Goal: Task Accomplishment & Management: Manage account settings

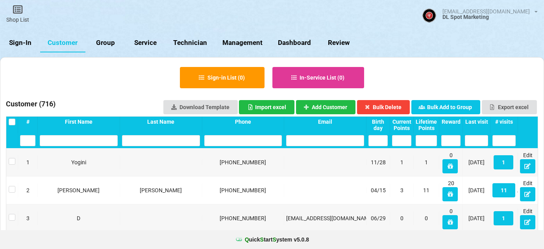
select select "25"
click at [28, 42] on link "Sign-In" at bounding box center [20, 42] width 40 height 19
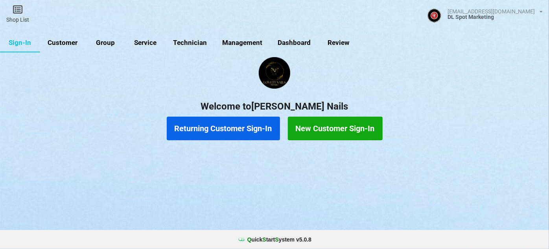
drag, startPoint x: 55, startPoint y: 41, endPoint x: 60, endPoint y: 41, distance: 5.1
click at [58, 41] on link "Customer" at bounding box center [62, 42] width 45 height 19
select select "25"
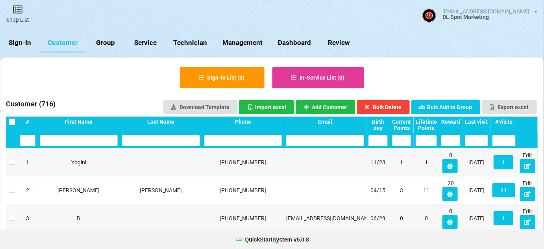
click at [60, 41] on link "Customer" at bounding box center [62, 42] width 45 height 19
click at [482, 122] on div "Last visit" at bounding box center [476, 121] width 23 height 6
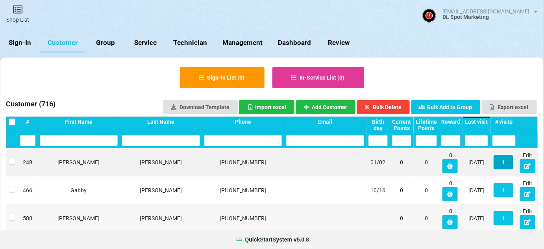
click at [504, 164] on button "1" at bounding box center [504, 162] width 20 height 14
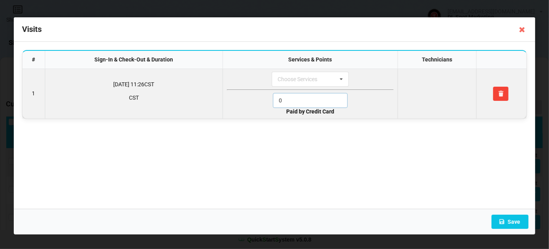
click at [296, 99] on input "0" at bounding box center [310, 100] width 75 height 15
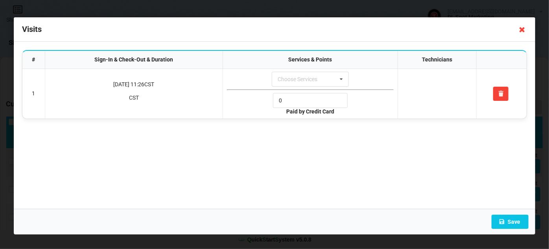
click at [523, 31] on icon at bounding box center [522, 29] width 13 height 13
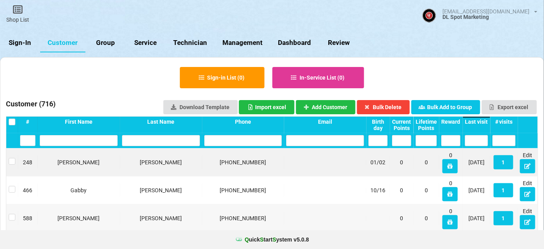
click at [479, 121] on div "Last visit" at bounding box center [476, 121] width 23 height 6
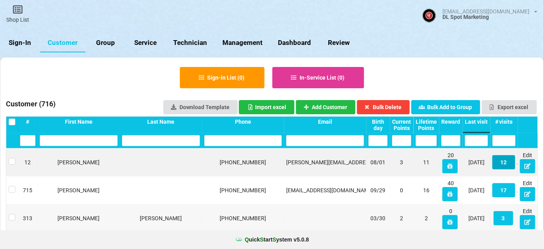
click at [507, 162] on button "12" at bounding box center [503, 162] width 23 height 14
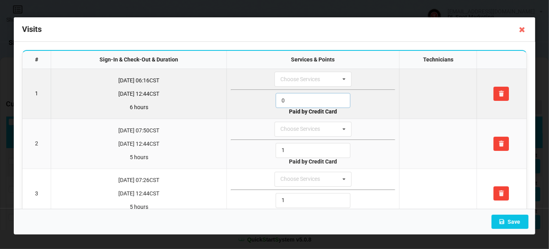
click at [303, 102] on input "0" at bounding box center [313, 100] width 75 height 15
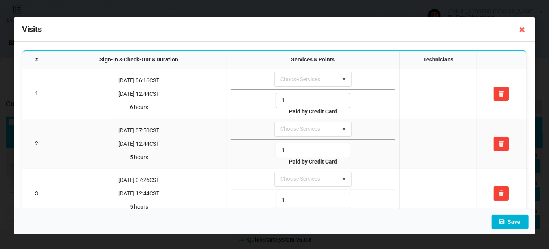
type input "1"
click at [516, 224] on button "Save" at bounding box center [510, 221] width 37 height 14
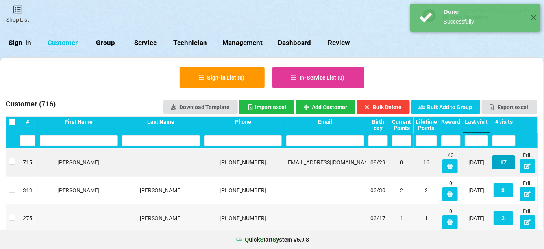
click at [506, 166] on button "17" at bounding box center [503, 162] width 23 height 14
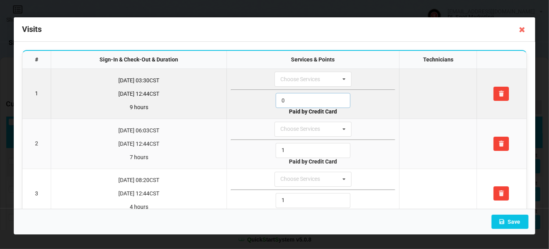
click at [294, 102] on input "0" at bounding box center [313, 100] width 75 height 15
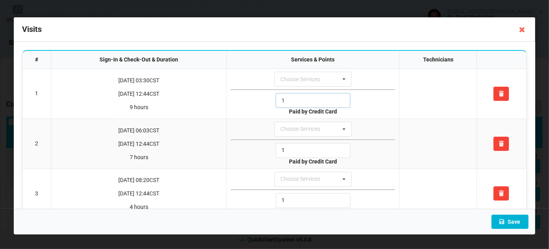
type input "1"
click at [508, 222] on button "Save" at bounding box center [510, 221] width 37 height 14
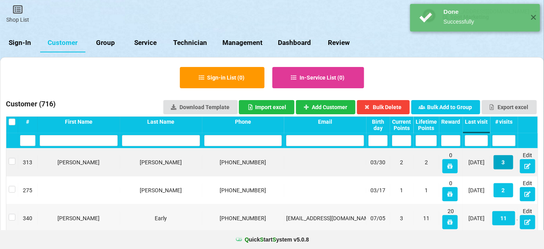
click at [507, 163] on button "3" at bounding box center [504, 162] width 20 height 14
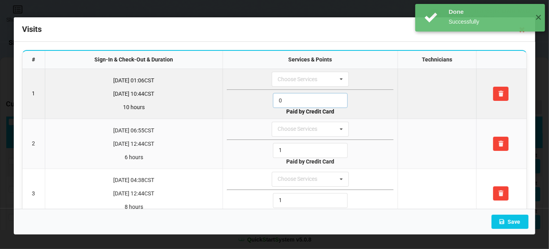
click at [305, 94] on input "0" at bounding box center [310, 100] width 75 height 15
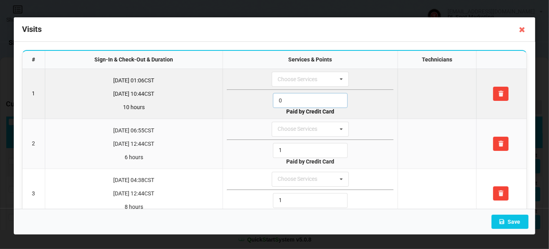
click at [305, 94] on input "0" at bounding box center [310, 100] width 75 height 15
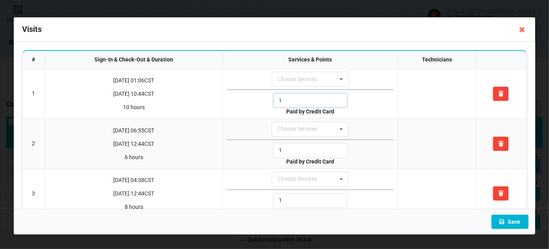
type input "1"
click at [521, 222] on button "Save" at bounding box center [510, 221] width 37 height 14
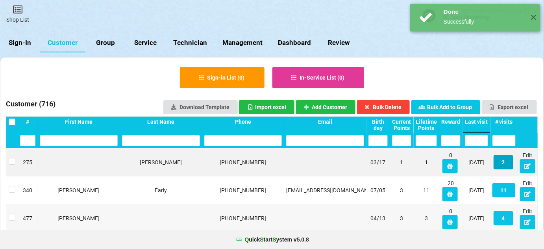
click at [504, 161] on button "2" at bounding box center [504, 162] width 20 height 14
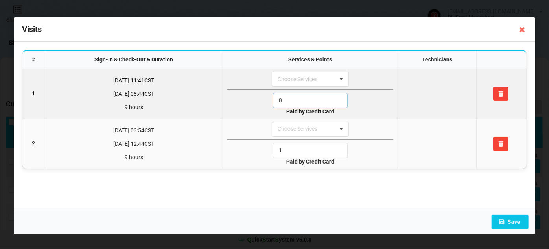
click at [294, 99] on input "0" at bounding box center [310, 100] width 75 height 15
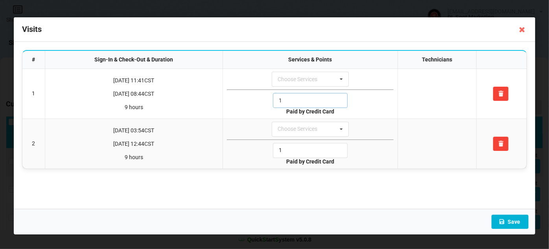
type input "1"
click at [512, 223] on button "Save" at bounding box center [510, 221] width 37 height 14
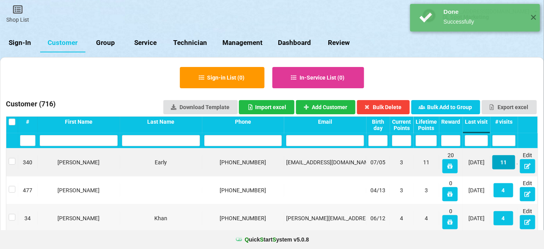
click at [504, 161] on button "11" at bounding box center [503, 162] width 23 height 14
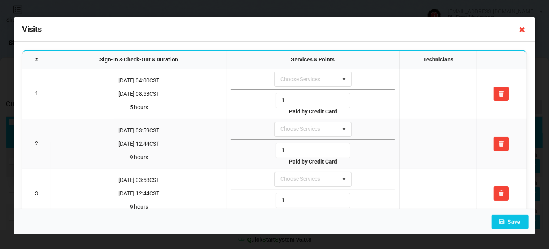
click at [521, 24] on icon at bounding box center [522, 29] width 13 height 13
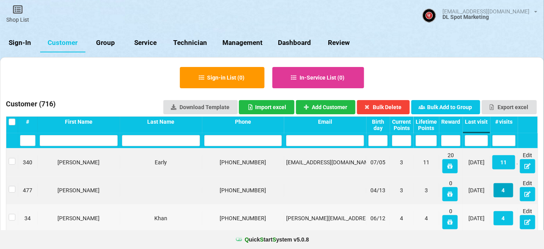
click at [506, 193] on button "4" at bounding box center [504, 190] width 20 height 14
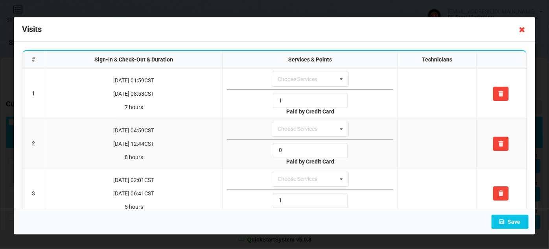
click at [520, 28] on icon at bounding box center [522, 29] width 13 height 13
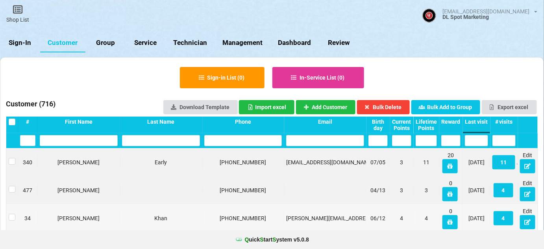
click at [22, 41] on link "Sign-In" at bounding box center [20, 42] width 40 height 19
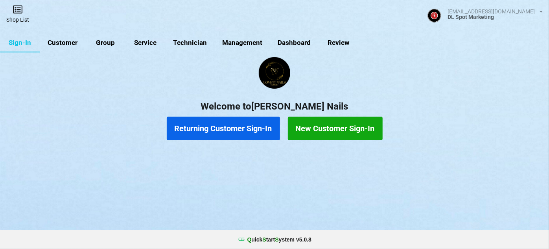
click at [20, 7] on icon at bounding box center [17, 9] width 11 height 9
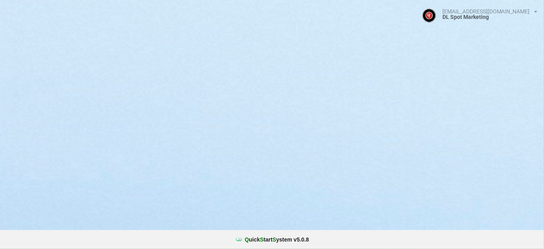
select select "25"
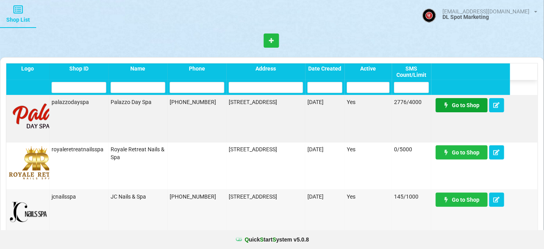
click at [464, 109] on link "Go to Shop" at bounding box center [462, 105] width 52 height 14
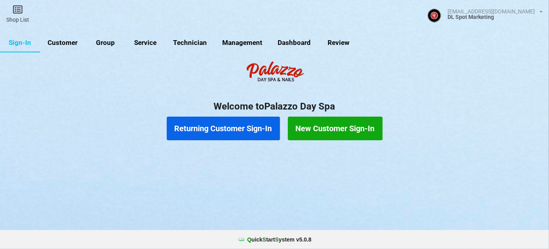
click at [68, 43] on link "Customer" at bounding box center [62, 42] width 45 height 19
select select "25"
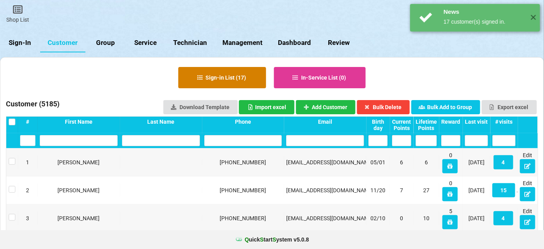
click at [229, 78] on button "Sign-in List ( 17 )" at bounding box center [222, 77] width 88 height 21
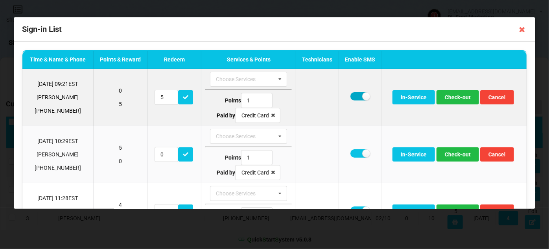
drag, startPoint x: 354, startPoint y: 97, endPoint x: 380, endPoint y: 98, distance: 26.0
click at [355, 97] on label at bounding box center [360, 96] width 19 height 8
click at [359, 98] on label at bounding box center [360, 96] width 19 height 8
checkbox input "true"
click at [456, 99] on button "Check-out" at bounding box center [458, 97] width 43 height 14
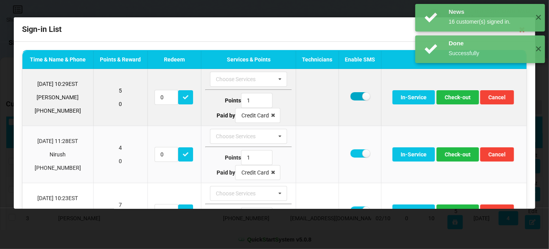
click at [357, 96] on label at bounding box center [360, 96] width 19 height 8
checkbox input "false"
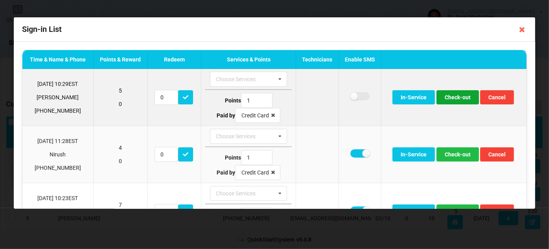
click at [454, 98] on button "Check-out" at bounding box center [458, 97] width 43 height 14
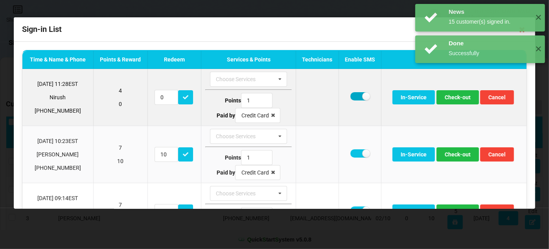
click at [359, 97] on label at bounding box center [360, 96] width 19 height 8
checkbox input "false"
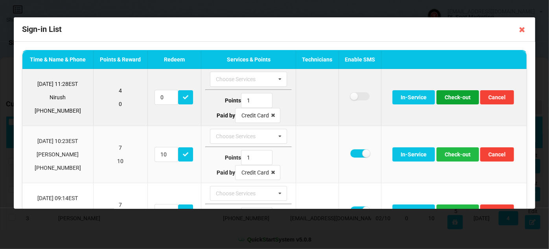
click at [446, 100] on button "Check-out" at bounding box center [458, 97] width 43 height 14
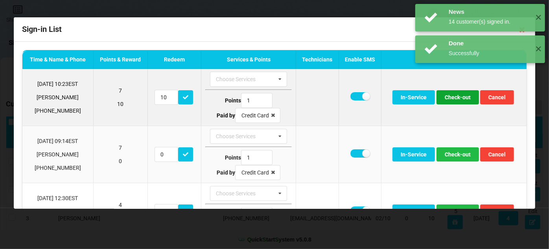
click at [453, 98] on button "Check-out" at bounding box center [458, 97] width 43 height 14
click at [353, 96] on label at bounding box center [360, 96] width 19 height 8
checkbox input "false"
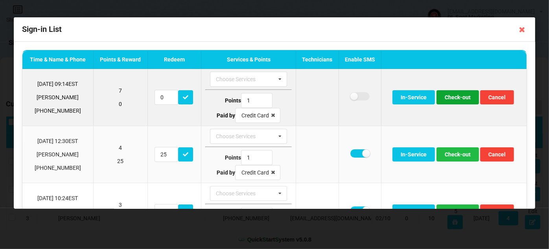
click at [453, 98] on button "Check-out" at bounding box center [458, 97] width 43 height 14
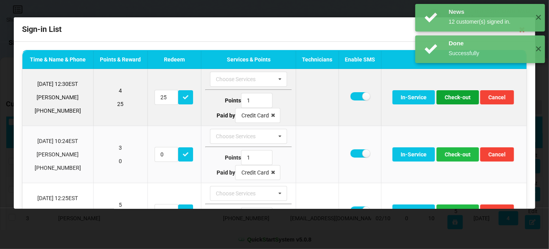
click at [452, 98] on button "Check-out" at bounding box center [458, 97] width 43 height 14
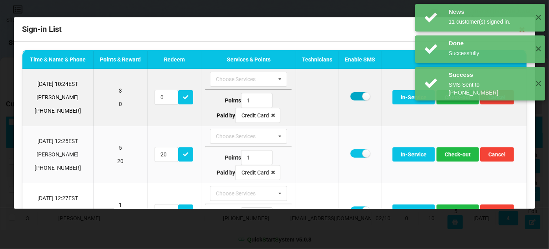
drag, startPoint x: 352, startPoint y: 94, endPoint x: 365, endPoint y: 95, distance: 13.0
click at [353, 94] on label at bounding box center [360, 96] width 19 height 8
checkbox input "false"
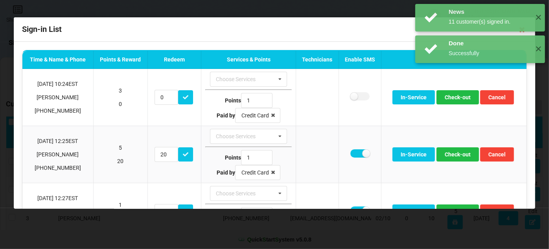
click at [471, 98] on div "News 11 customer(s) signed in. ✕ Done Successfully ✕ Success SMS Sent to +13219…" at bounding box center [481, 52] width 138 height 104
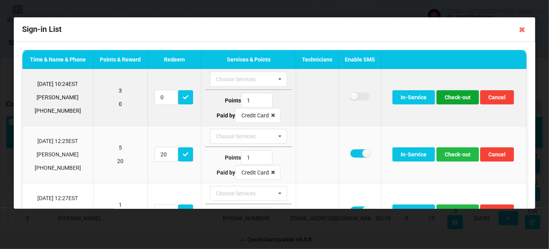
click at [456, 99] on button "Check-out" at bounding box center [458, 97] width 43 height 14
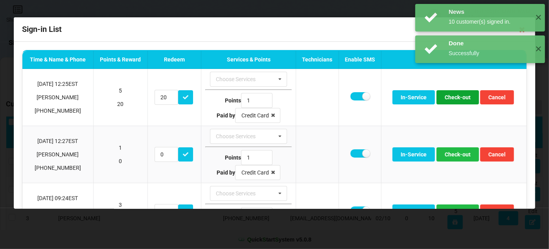
click at [456, 99] on button "Check-out" at bounding box center [458, 97] width 43 height 14
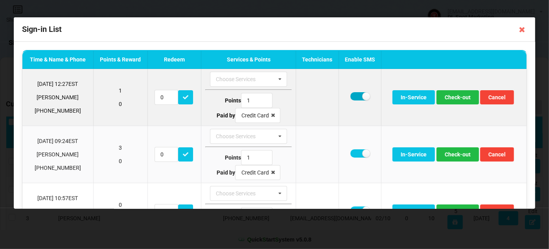
click at [359, 96] on label at bounding box center [360, 96] width 19 height 8
checkbox input "false"
click at [455, 96] on button "Check-out" at bounding box center [458, 97] width 43 height 14
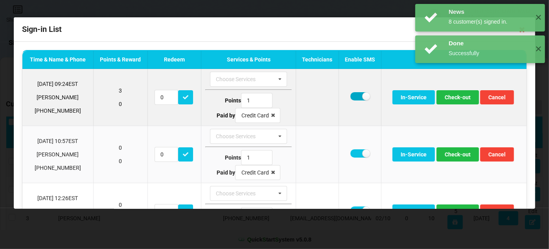
drag, startPoint x: 351, startPoint y: 96, endPoint x: 360, endPoint y: 96, distance: 8.3
click at [351, 96] on label at bounding box center [360, 96] width 19 height 8
checkbox input "false"
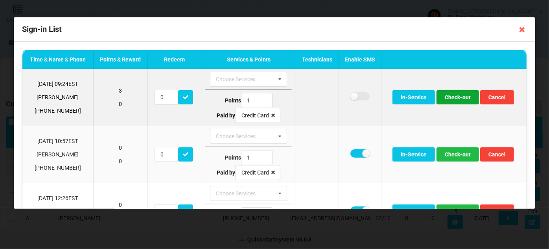
click at [454, 98] on button "Check-out" at bounding box center [458, 97] width 43 height 14
click at [453, 98] on button "Check-out" at bounding box center [458, 97] width 43 height 14
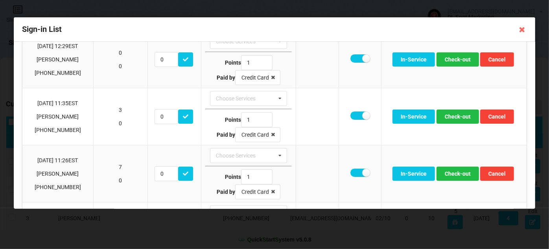
scroll to position [95, 0]
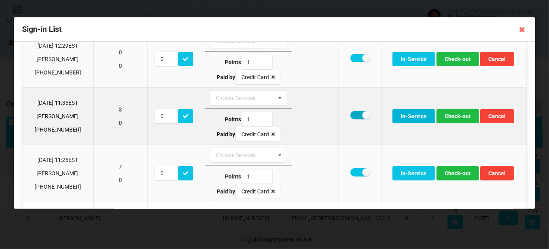
drag, startPoint x: 357, startPoint y: 113, endPoint x: 390, endPoint y: 115, distance: 33.9
click at [357, 113] on label at bounding box center [360, 115] width 19 height 8
checkbox input "false"
click at [457, 116] on button "Check-out" at bounding box center [458, 116] width 43 height 14
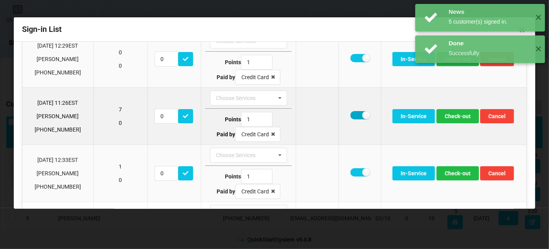
click at [352, 115] on label at bounding box center [360, 115] width 19 height 8
checkbox input "false"
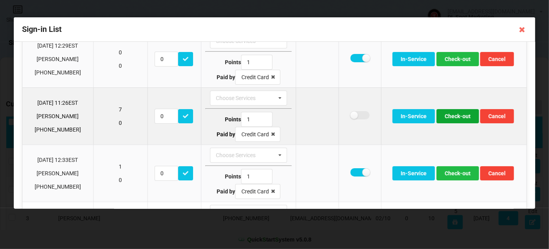
click at [460, 117] on button "Check-out" at bounding box center [458, 116] width 43 height 14
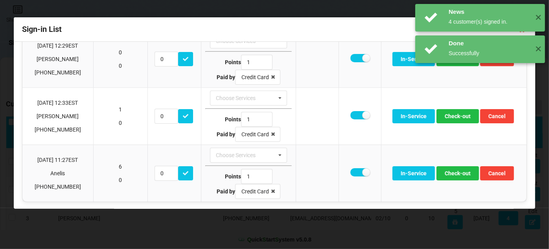
scroll to position [94, 0]
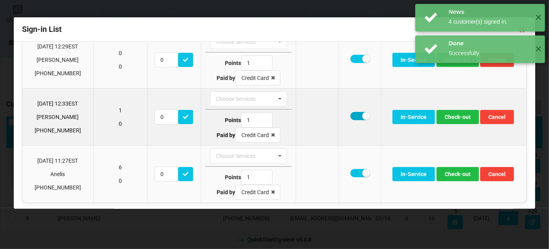
click at [356, 114] on label at bounding box center [360, 116] width 19 height 8
checkbox input "false"
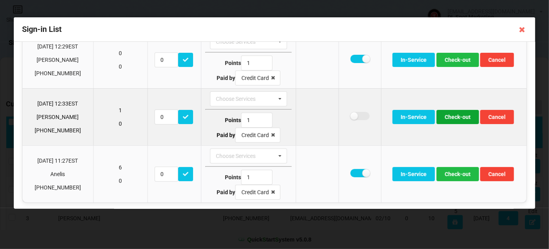
click at [454, 115] on button "Check-out" at bounding box center [458, 117] width 43 height 14
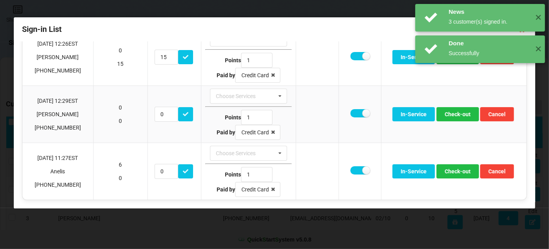
scroll to position [38, 0]
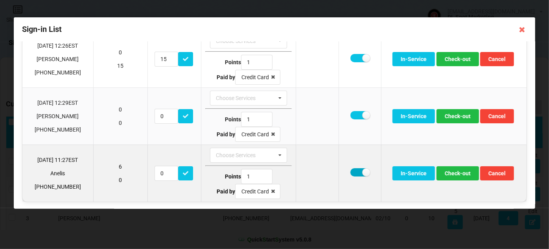
click at [357, 173] on label at bounding box center [360, 172] width 19 height 8
checkbox input "false"
click at [451, 172] on button "Check-out" at bounding box center [458, 173] width 43 height 14
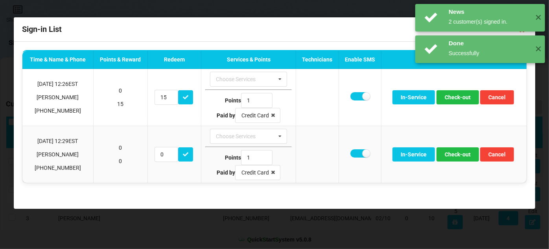
scroll to position [0, 0]
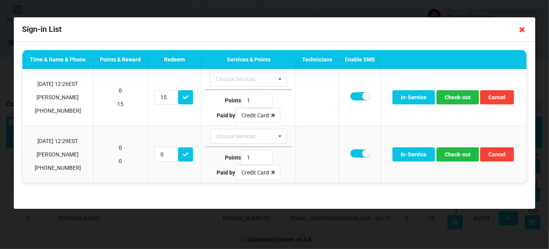
drag, startPoint x: 521, startPoint y: 30, endPoint x: 517, endPoint y: 31, distance: 4.9
click at [521, 30] on icon at bounding box center [522, 29] width 13 height 13
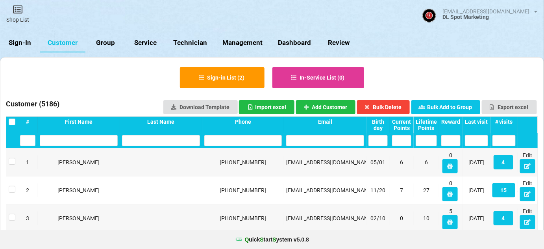
click at [26, 39] on link "Sign-In" at bounding box center [20, 42] width 40 height 19
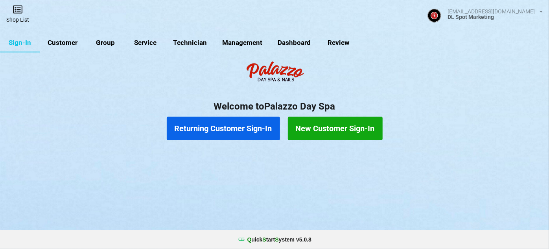
click at [21, 19] on link "Shop List" at bounding box center [17, 14] width 35 height 28
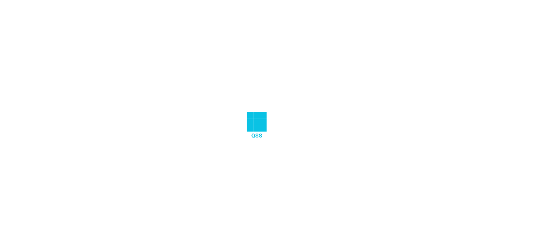
select select "25"
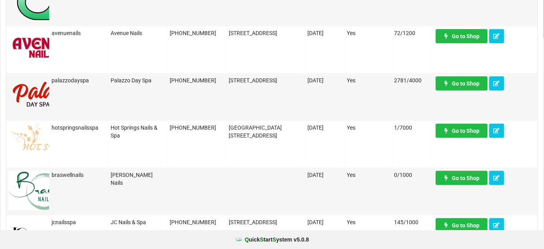
scroll to position [238, 0]
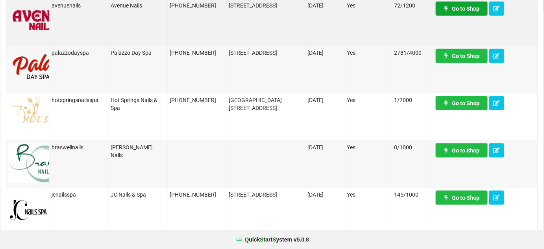
click at [318, 149] on link "Go to Shop" at bounding box center [312, 150] width 11 height 3
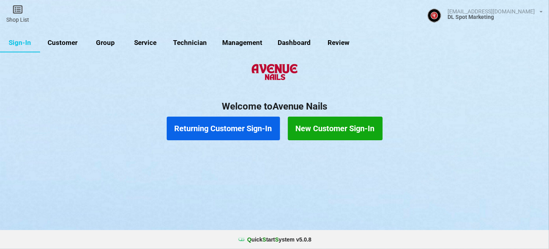
click at [74, 40] on link "Customer" at bounding box center [62, 42] width 45 height 19
select select "25"
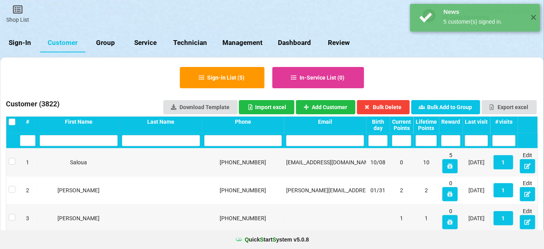
click at [481, 118] on div "Last visit" at bounding box center [476, 121] width 23 height 6
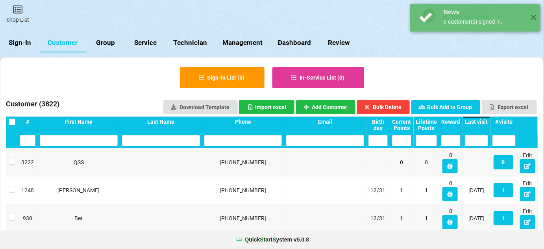
click at [480, 121] on div "Last visit" at bounding box center [476, 121] width 23 height 6
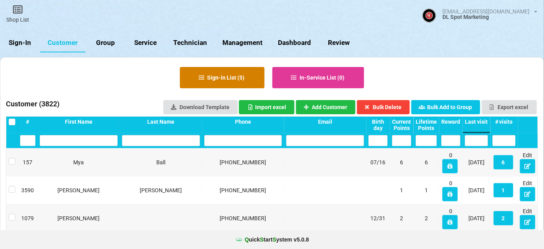
click at [236, 80] on button "Sign-in List ( 5 )" at bounding box center [222, 77] width 85 height 21
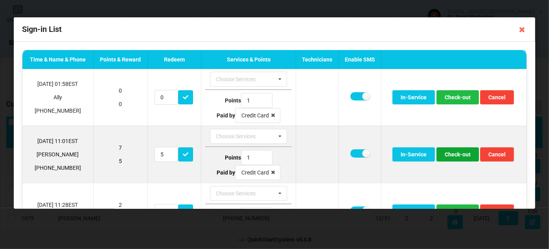
click at [463, 152] on button "Check-out" at bounding box center [458, 154] width 43 height 14
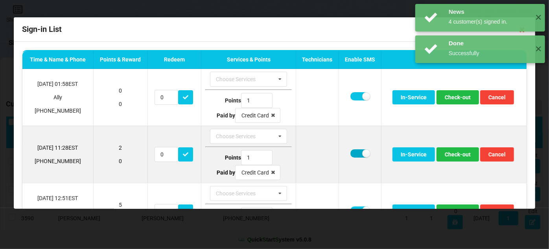
drag, startPoint x: 354, startPoint y: 151, endPoint x: 381, endPoint y: 153, distance: 27.2
click at [354, 151] on label at bounding box center [360, 153] width 19 height 8
checkbox input "false"
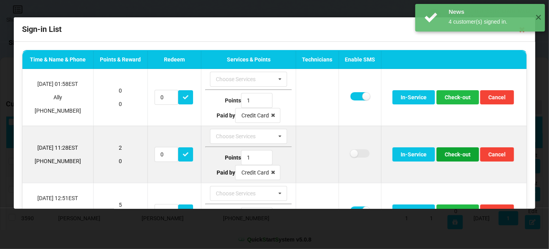
click at [449, 154] on button "Check-out" at bounding box center [458, 154] width 43 height 14
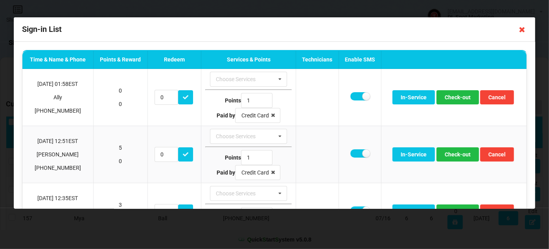
click at [524, 30] on icon at bounding box center [522, 29] width 13 height 13
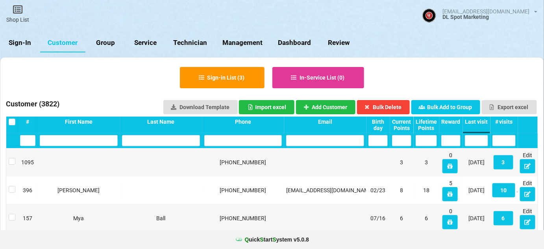
click at [26, 45] on link "Sign-In" at bounding box center [20, 42] width 40 height 19
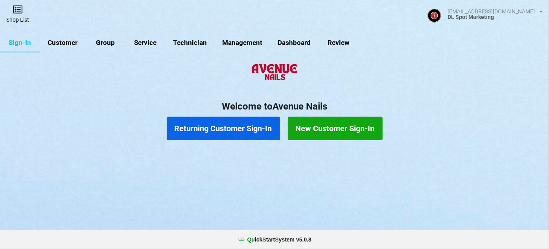
click at [26, 19] on link "Shop List" at bounding box center [17, 14] width 35 height 28
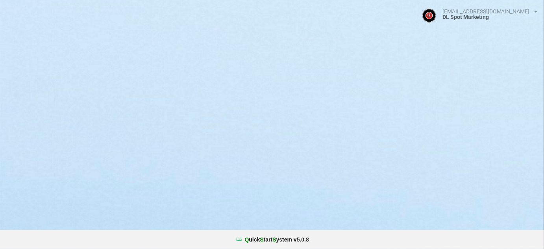
select select "25"
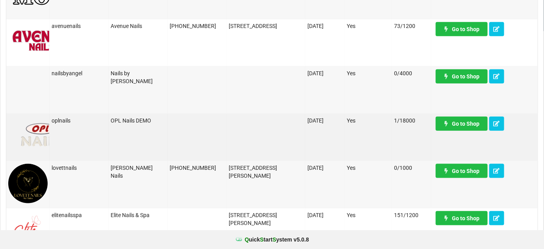
scroll to position [334, 0]
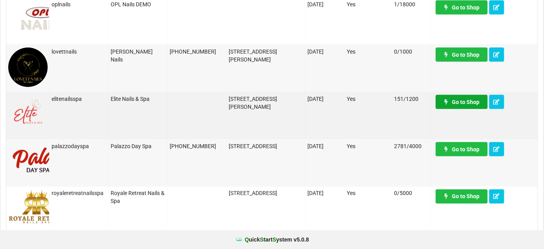
click at [464, 102] on link "Go to Shop" at bounding box center [462, 102] width 52 height 14
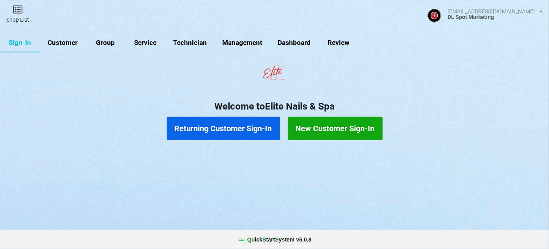
click at [65, 43] on link "Customer" at bounding box center [62, 42] width 45 height 19
select select "25"
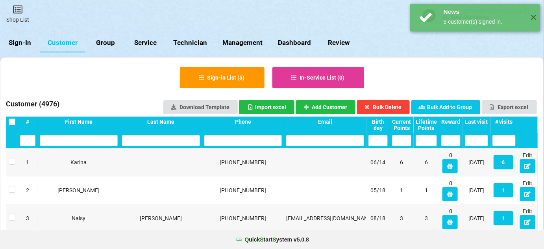
click at [484, 119] on div "Last visit" at bounding box center [476, 121] width 23 height 6
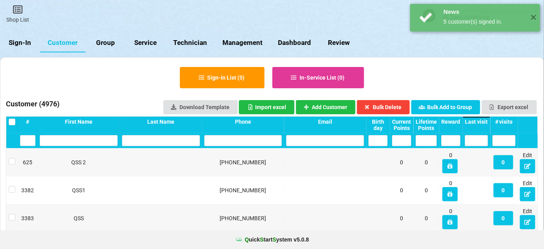
click at [484, 119] on div "Last visit" at bounding box center [476, 121] width 23 height 6
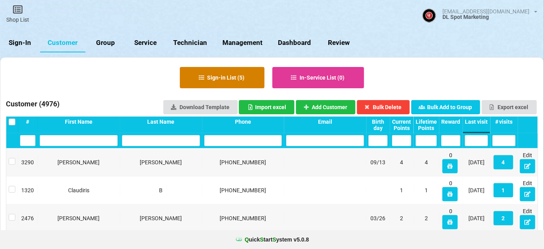
click at [235, 77] on button "Sign-in List ( 5 )" at bounding box center [222, 77] width 85 height 21
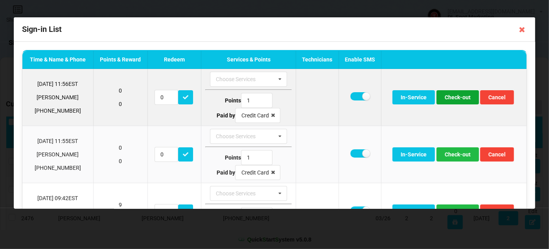
click at [461, 100] on button "Check-out" at bounding box center [458, 97] width 43 height 14
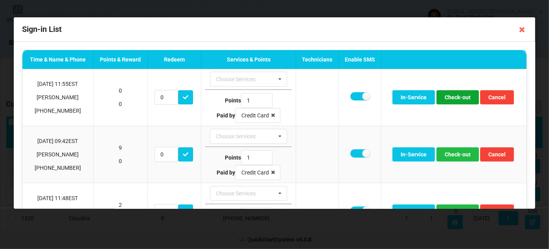
click at [461, 100] on button "Check-out" at bounding box center [458, 97] width 43 height 14
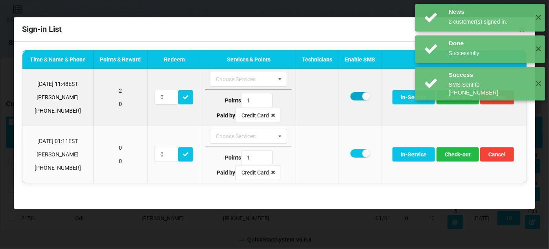
click at [355, 96] on label at bounding box center [360, 96] width 19 height 8
checkbox input "false"
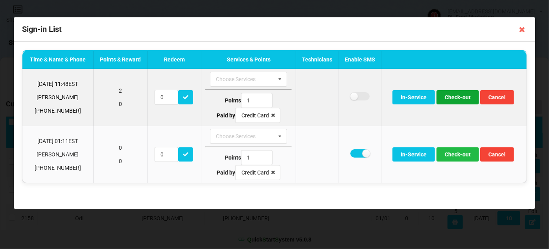
click at [457, 98] on button "Check-out" at bounding box center [458, 97] width 43 height 14
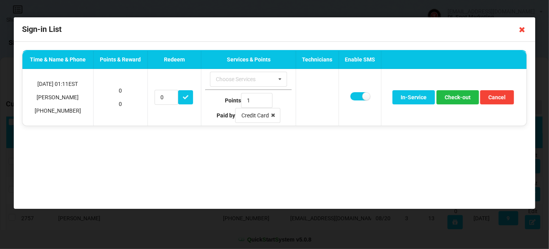
click at [523, 30] on icon at bounding box center [522, 29] width 13 height 13
